Goal: Communication & Community: Ask a question

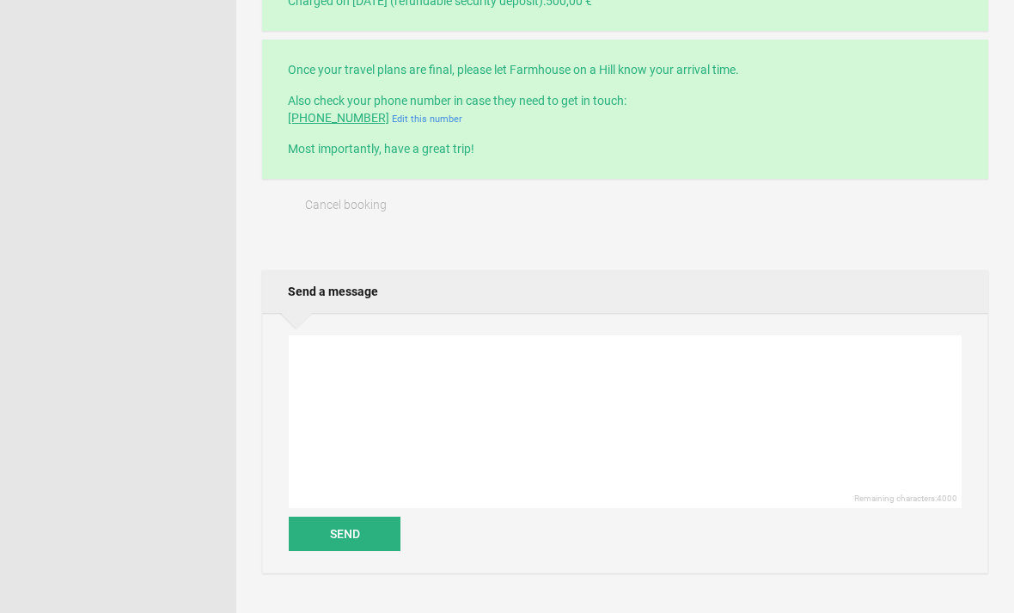
scroll to position [628, 0]
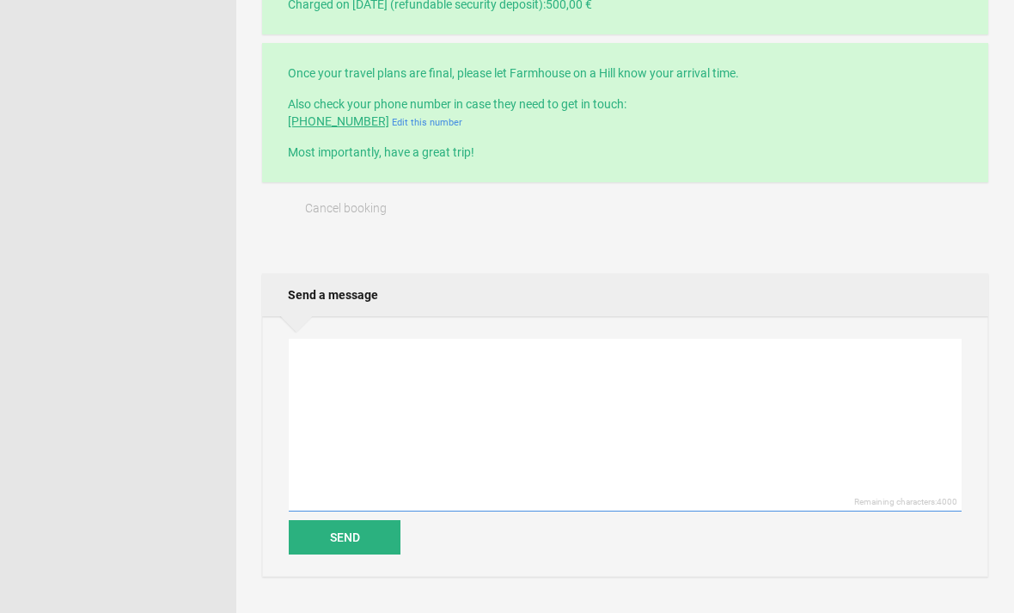
click at [481, 376] on textarea at bounding box center [625, 425] width 673 height 173
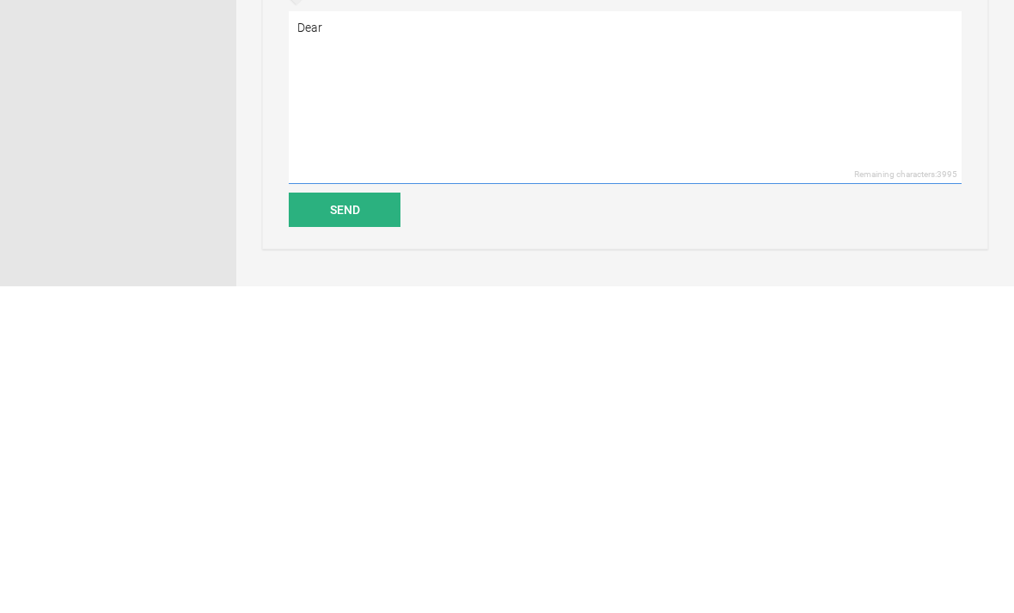
scroll to position [956, 0]
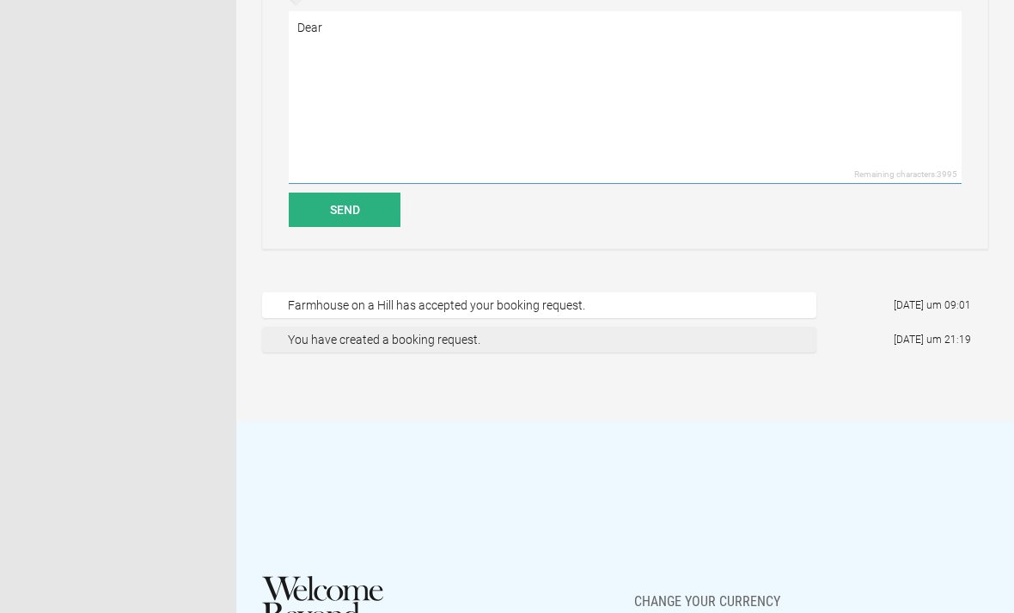
click at [624, 37] on textarea "Dear" at bounding box center [625, 97] width 673 height 173
type textarea "D"
click at [580, 34] on textarea "Hello" at bounding box center [625, 97] width 673 height 173
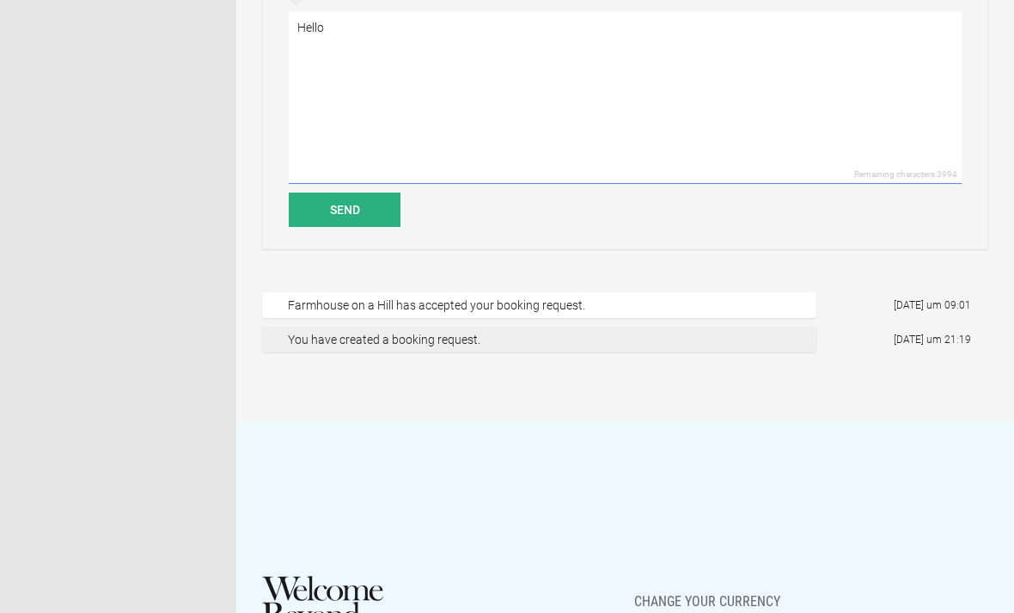
scroll to position [955, 0]
type textarea "H"
click at [401, 33] on textarea "Dear [PERSON_NAME] Guest" at bounding box center [625, 97] width 673 height 173
click at [406, 25] on textarea "Dear Pervoli Guesthouse," at bounding box center [625, 98] width 673 height 173
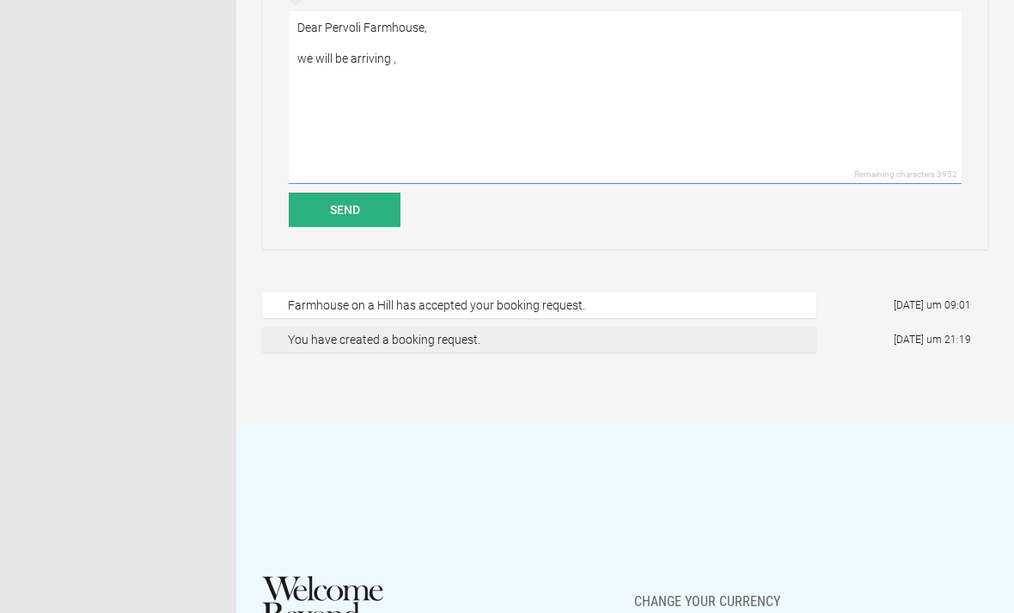
click at [415, 58] on textarea "Dear Pervoli Farmhouse, we will be arriving ," at bounding box center [625, 97] width 673 height 173
click at [400, 77] on textarea "Dear Pervoli Farmhouse," at bounding box center [625, 97] width 673 height 173
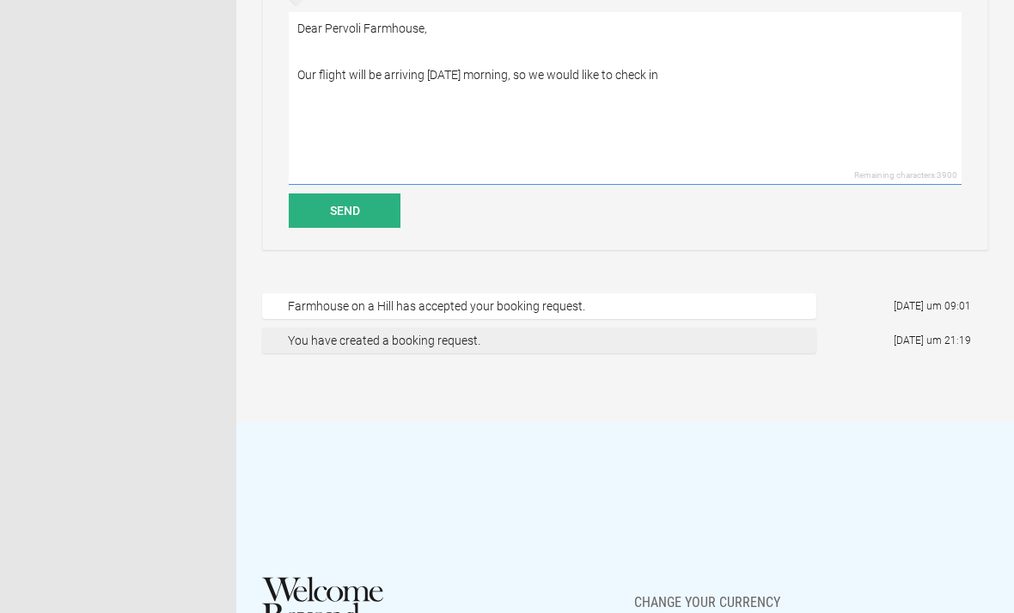
click at [300, 72] on textarea "Dear Pervoli Farmhouse, Our flight will be arriving [DATE] morning, so we would…" at bounding box center [625, 98] width 673 height 173
click at [667, 71] on textarea "Dear Pervoli Farmhouse, Our flight will be arriving [DATE] morning, so we would…" at bounding box center [625, 98] width 673 height 173
click at [509, 72] on textarea "Dear Pervoli Farmhouse, Our flight will be arriving [DATE] morning, so we would…" at bounding box center [625, 98] width 673 height 173
click at [745, 68] on textarea "Dear Pervoli Farmhouse, Our flight will be arriving [DATE] morning around 10, s…" at bounding box center [625, 98] width 673 height 173
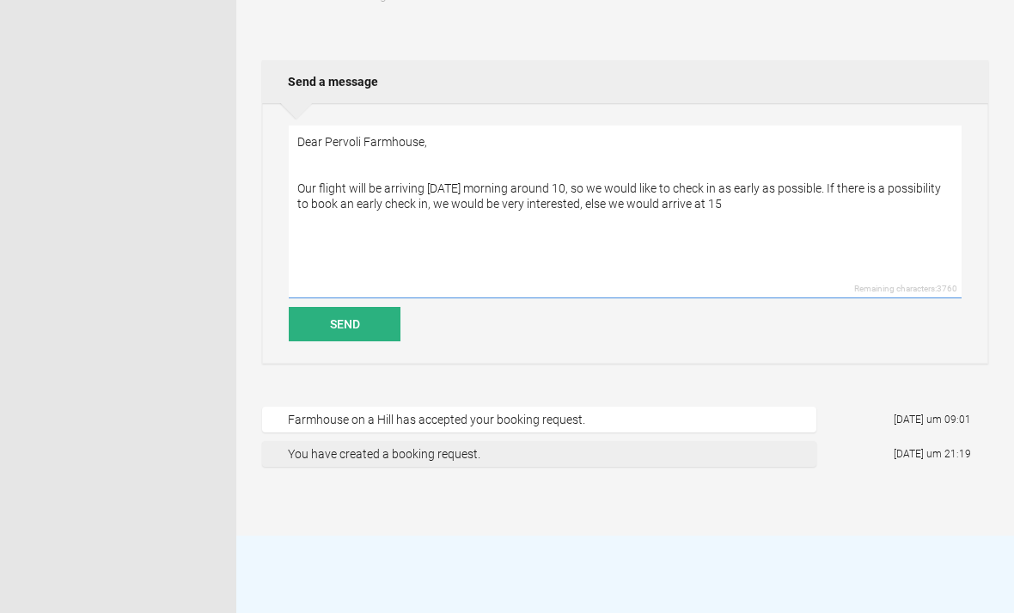
scroll to position [843, 0]
click at [300, 181] on textarea "Dear Pervoli Farmhouse, Our flight will be arriving [DATE] morning around 10, s…" at bounding box center [625, 210] width 673 height 173
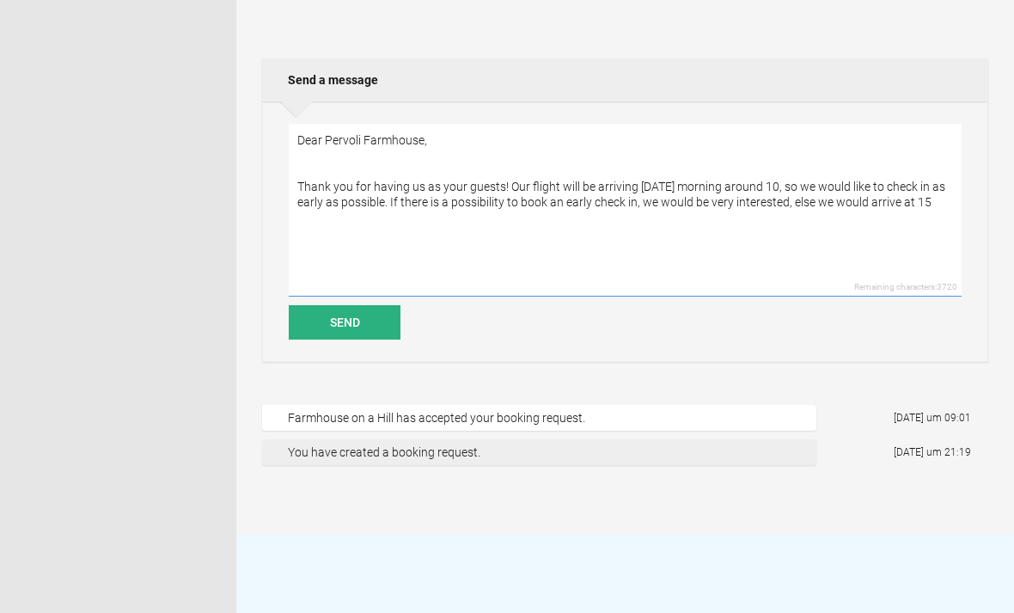
click at [934, 208] on textarea "Dear Pervoli Farmhouse, Thank you for having us as your guests! Our flight will…" at bounding box center [625, 210] width 673 height 173
click at [815, 199] on textarea "Dear Pervoli Farmhouse, Thank you for having us as your guests! Our flight will…" at bounding box center [625, 210] width 673 height 173
click at [952, 205] on textarea "Dear Pervoli Farmhouse, Thank you for having us as your guests! Our flight will…" at bounding box center [625, 210] width 673 height 173
click at [951, 198] on textarea "Dear Pervoli Farmhouse, Thank you for having us as your guests! Our flight will…" at bounding box center [625, 210] width 673 height 173
click at [458, 219] on textarea "Dear Pervoli Farmhouse, Thank you for having us as your guests! Our flight will…" at bounding box center [625, 210] width 673 height 173
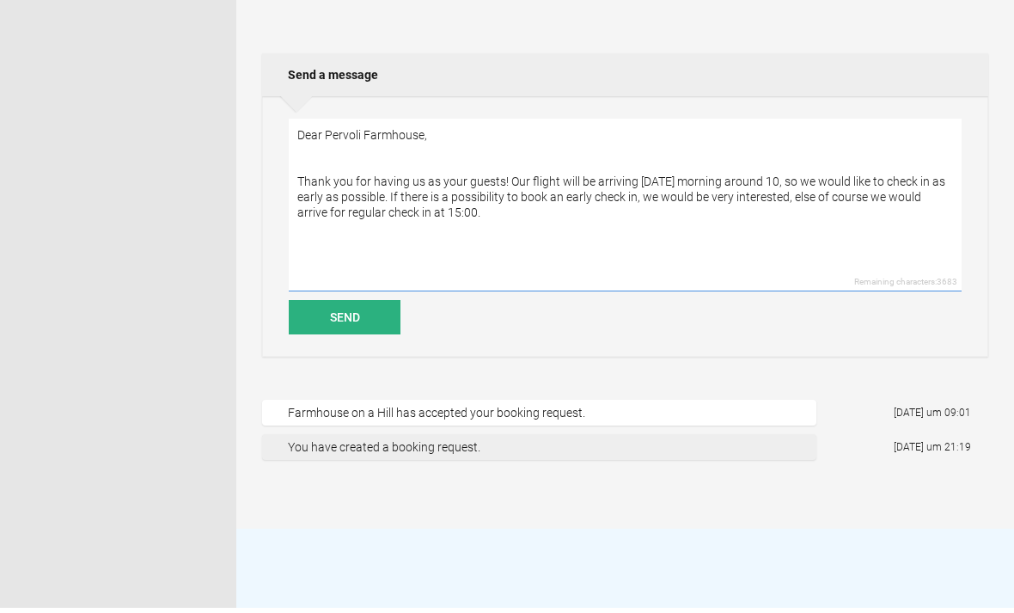
click at [778, 193] on textarea "Dear Pervoli Farmhouse, Thank you for having us as your guests! Our flight will…" at bounding box center [625, 210] width 673 height 173
click at [676, 202] on textarea "Dear Pervoli Farmhouse, Thank you for having us as your guests! Our flight will…" at bounding box center [625, 210] width 673 height 173
click at [649, 195] on textarea "Dear Pervoli Farmhouse, Thank you for having us as your guests! Our flight will…" at bounding box center [625, 210] width 673 height 173
click at [925, 193] on textarea "Dear Pervoli Farmhouse, Thank you for having us as your guests! Our flight will…" at bounding box center [625, 210] width 673 height 173
click at [939, 192] on textarea "Dear Pervoli Farmhouse, Thank you for having us as your guests! Our flight will…" at bounding box center [625, 210] width 673 height 173
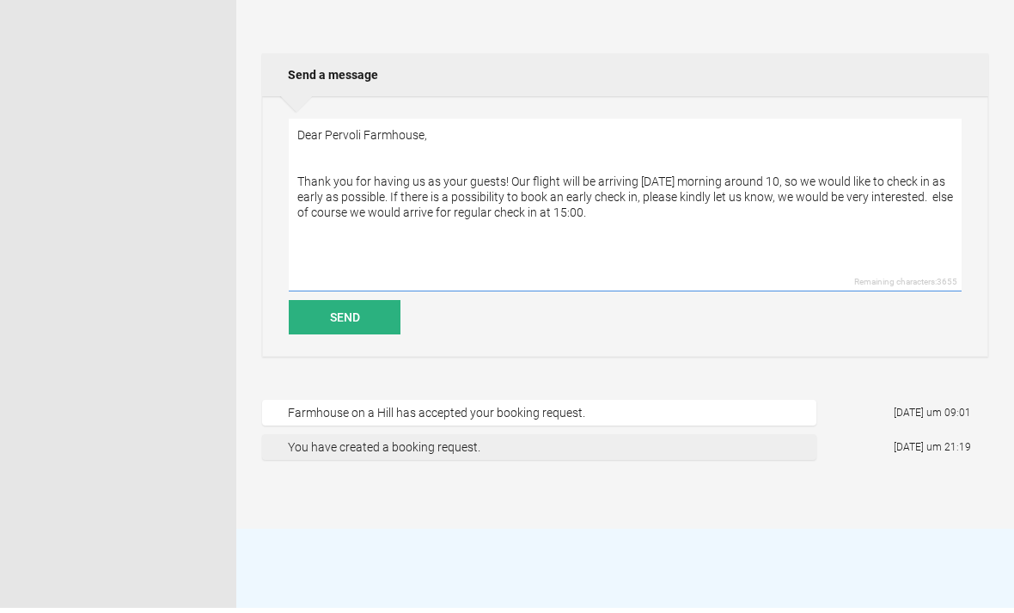
click at [940, 198] on textarea "Dear Pervoli Farmhouse, Thank you for having us as your guests! Our flight will…" at bounding box center [625, 210] width 673 height 173
click at [610, 212] on textarea "Dear Pervoli Farmhouse, Thank you for having us as your guests! Our flight will…" at bounding box center [625, 210] width 673 height 173
click at [391, 156] on textarea "Dear Pervoli Farmhouse, Thank you for having us as your guests! Our flight will…" at bounding box center [625, 210] width 673 height 173
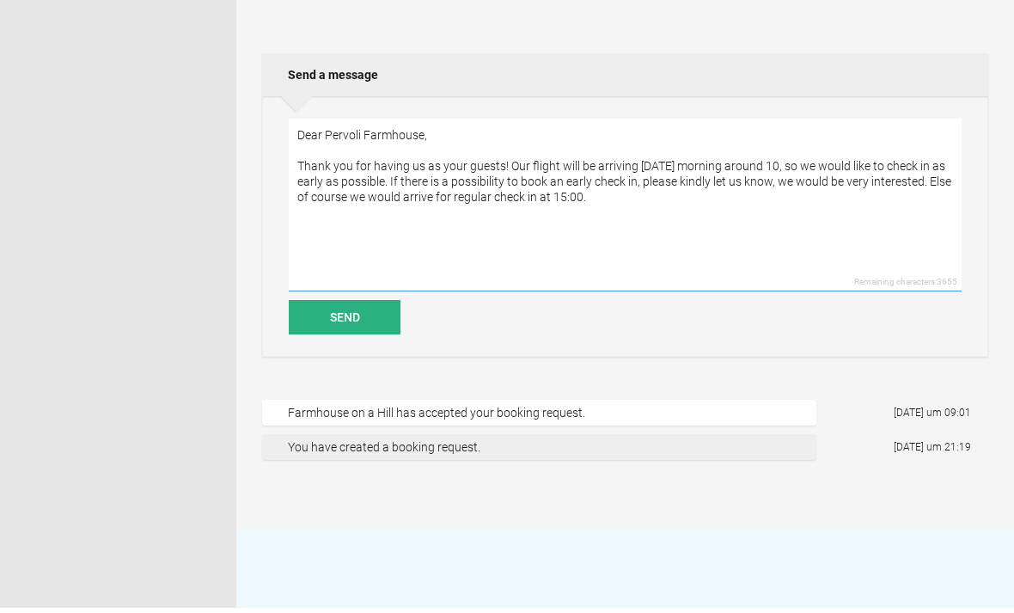
click at [638, 201] on textarea "Dear Pervoli Farmhouse, Thank you for having us as your guests! Our flight will…" at bounding box center [625, 210] width 673 height 173
click at [513, 228] on textarea "Dear Pervoli Farmhouse, Thank you for having us as your guests! Our flight will…" at bounding box center [625, 205] width 673 height 173
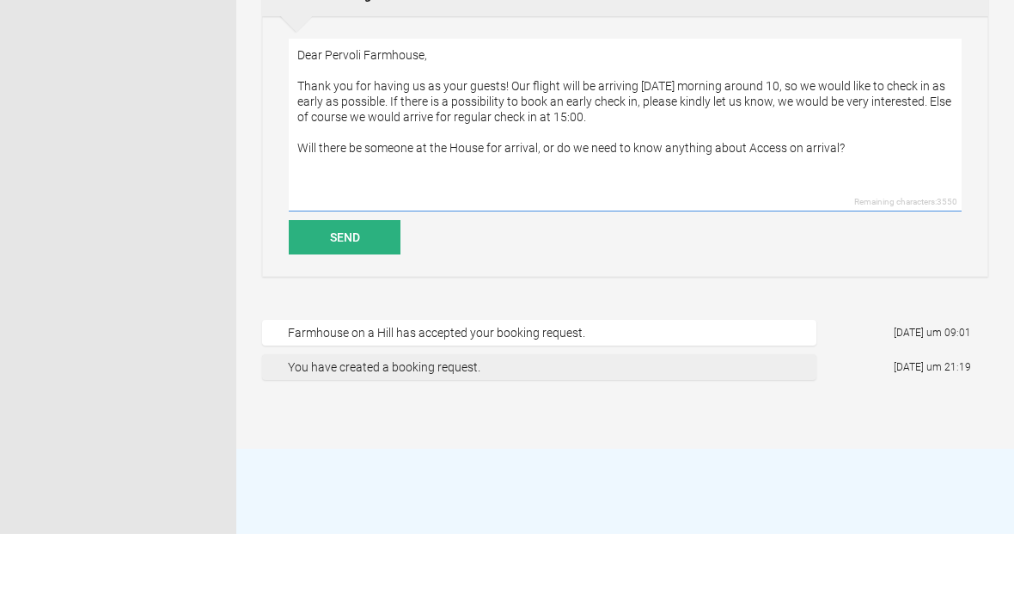
click at [760, 150] on textarea "Dear Pervoli Farmhouse, Thank you for having us as your guests! Our flight will…" at bounding box center [625, 205] width 673 height 173
click at [742, 179] on textarea "Dear Pervoli Farmhouse, Thank you for having us as your guests! Our flight will…" at bounding box center [625, 205] width 673 height 173
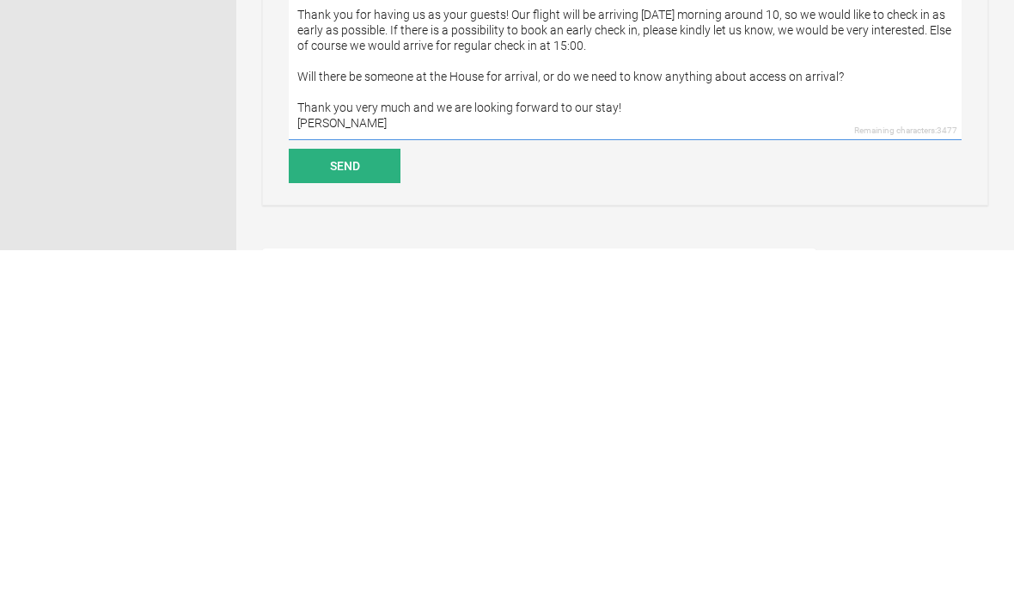
scroll to position [648, 0]
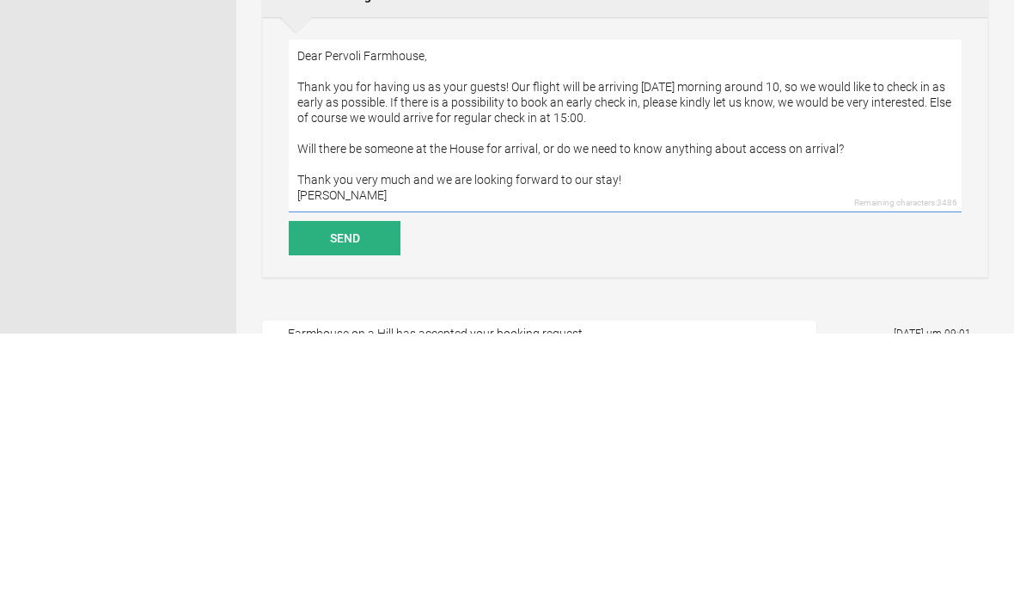
click at [797, 319] on textarea "Dear Pervoli Farmhouse, Thank you for having us as your guests! Our flight will…" at bounding box center [625, 405] width 673 height 173
type textarea "Dear Pervoli Farmhouse, Thank you for having us as your guests! Our flight will…"
click at [350, 500] on button "Send" at bounding box center [345, 517] width 112 height 34
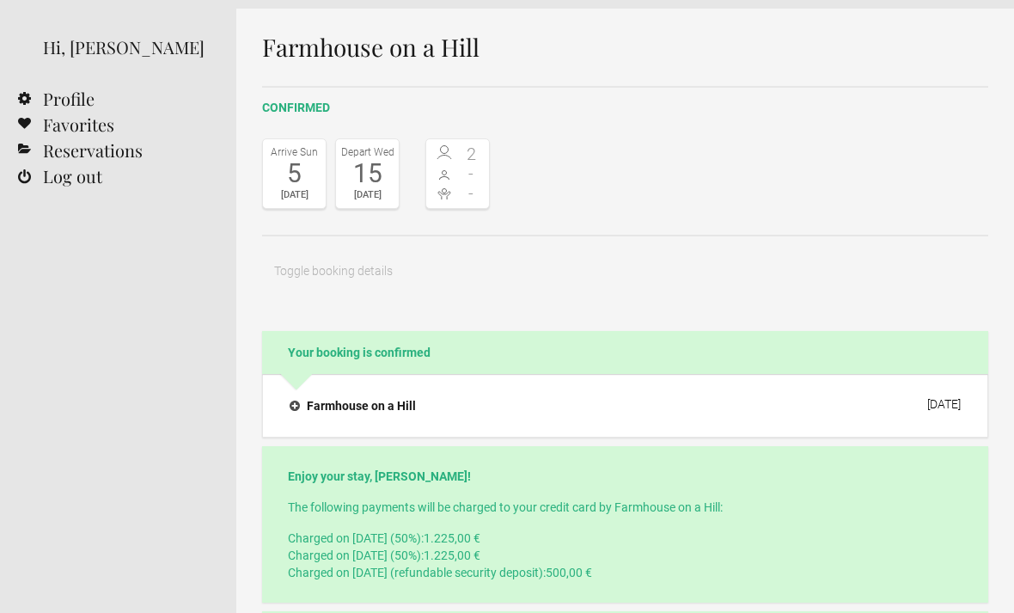
scroll to position [0, 0]
